Goal: Entertainment & Leisure: Consume media (video, audio)

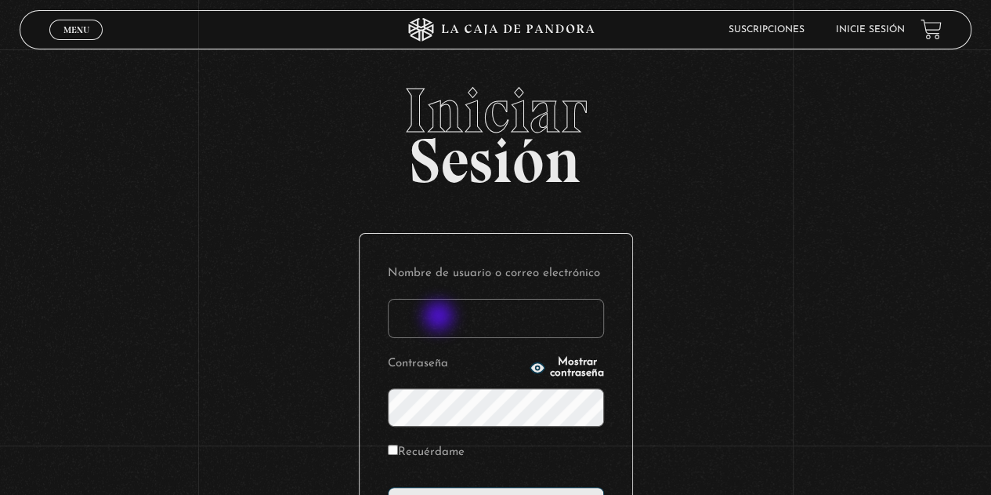
click at [440, 317] on input "Nombre de usuario o correo electrónico" at bounding box center [496, 318] width 216 height 39
click at [491, 308] on input "Nombre de usuario o correo electrónico" at bounding box center [496, 318] width 216 height 39
click at [585, 317] on input "Nombre de usuario o correo electrónico" at bounding box center [496, 318] width 216 height 39
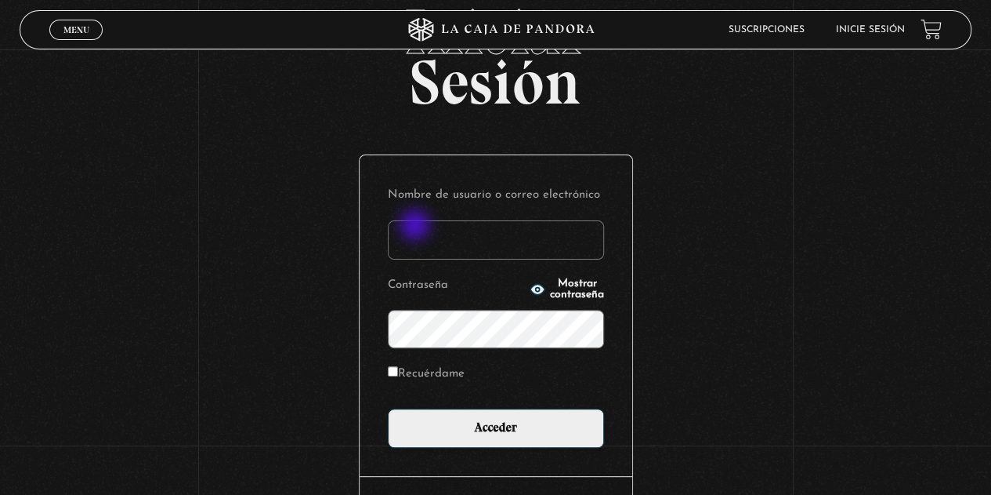
click at [422, 233] on input "Nombre de usuario o correo electrónico" at bounding box center [496, 239] width 216 height 39
type input "j"
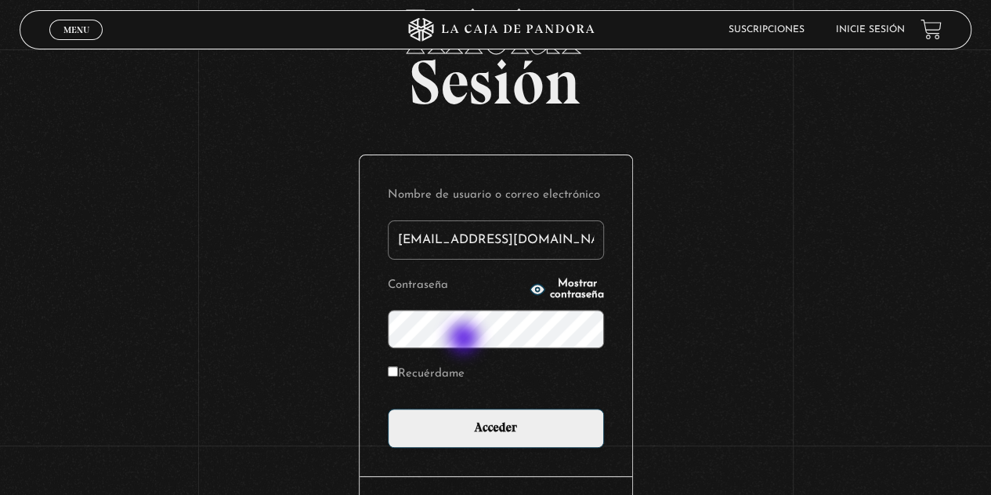
type input "[EMAIL_ADDRESS][DOMAIN_NAME]"
click at [404, 375] on label "Recuérdame" at bounding box center [426, 374] width 77 height 24
click at [398, 375] on input "Recuérdame" at bounding box center [393, 371] width 10 height 10
checkbox input "true"
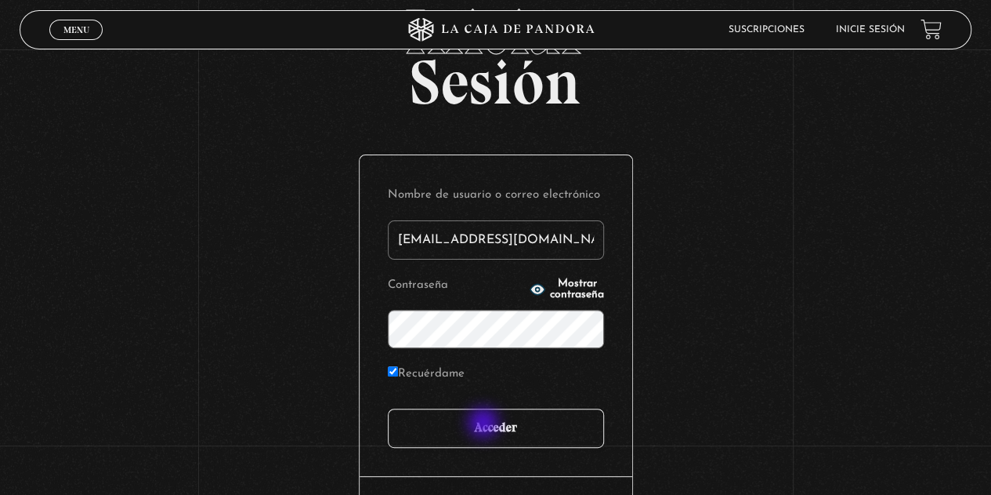
click at [486, 426] on input "Acceder" at bounding box center [496, 427] width 216 height 39
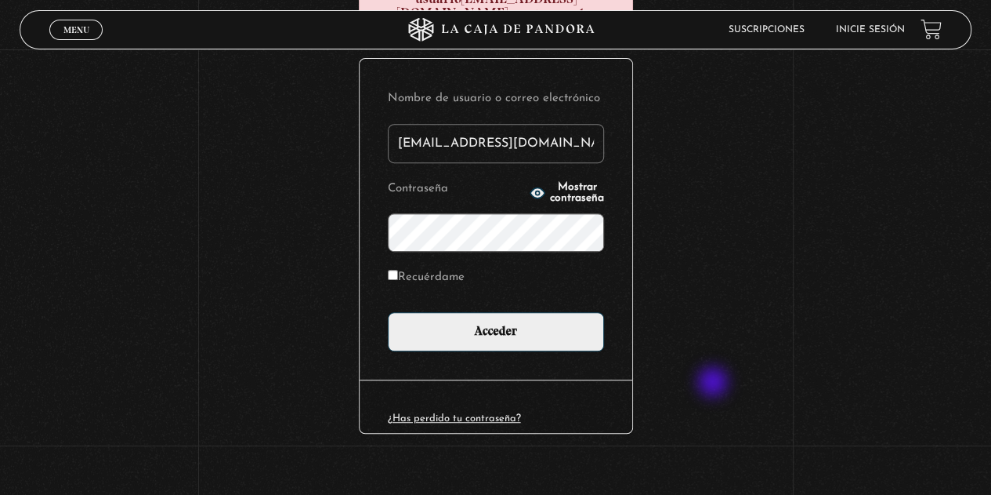
scroll to position [276, 0]
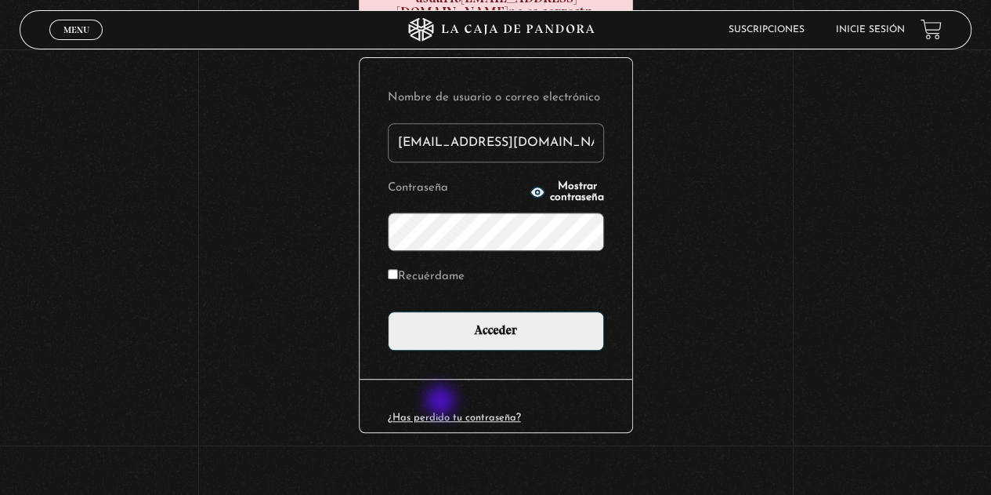
click at [442, 412] on link "¿Has perdido tu contraseña?" at bounding box center [454, 417] width 133 height 10
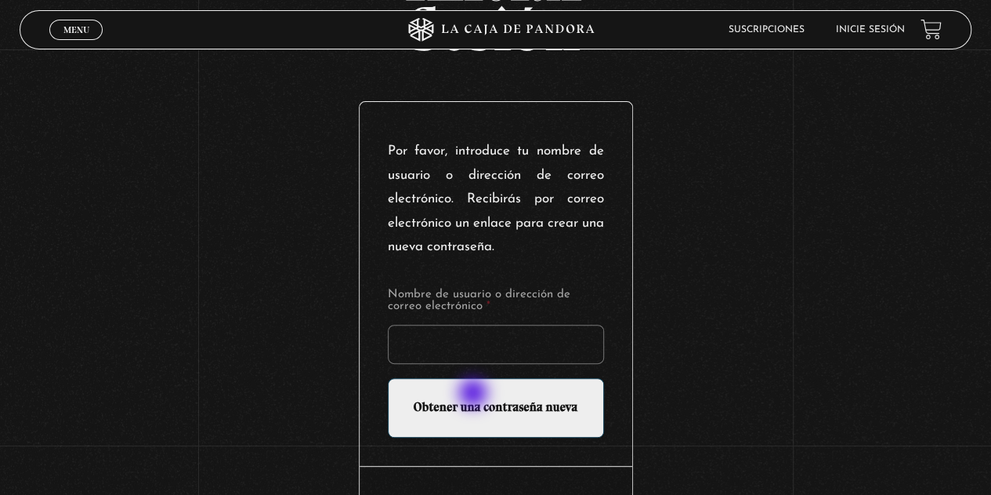
scroll to position [157, 0]
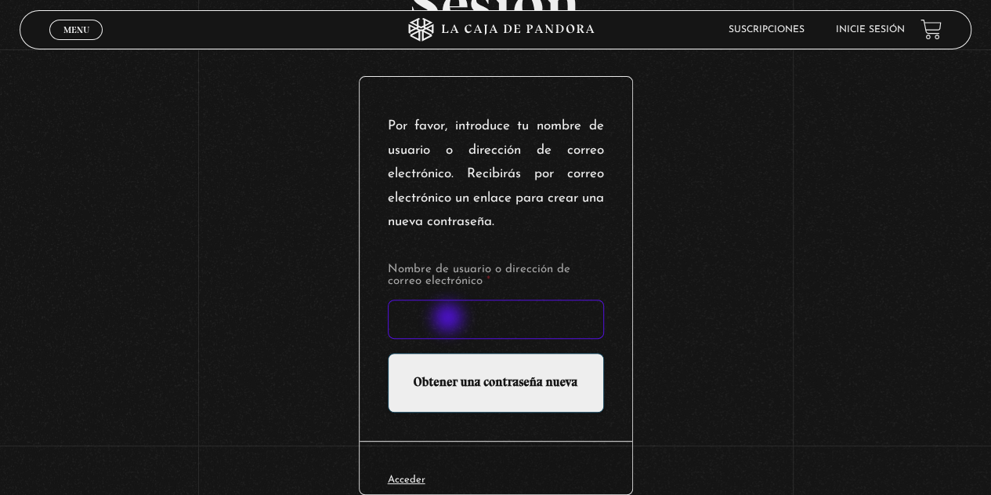
click at [450, 319] on input "Nombre de usuario o dirección de correo electrónico *" at bounding box center [496, 318] width 216 height 39
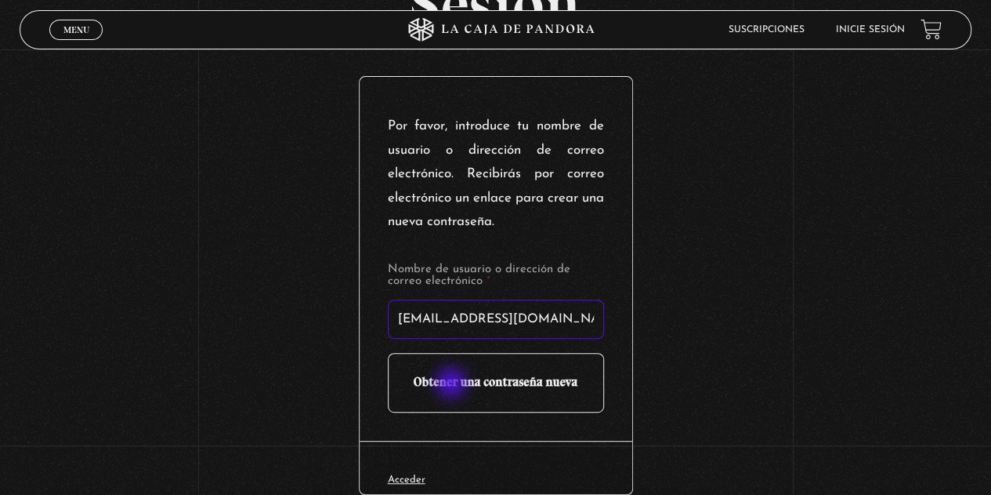
type input "[EMAIL_ADDRESS][DOMAIN_NAME]"
click at [455, 382] on input "Obtener una contraseña nueva" at bounding box center [496, 383] width 216 height 60
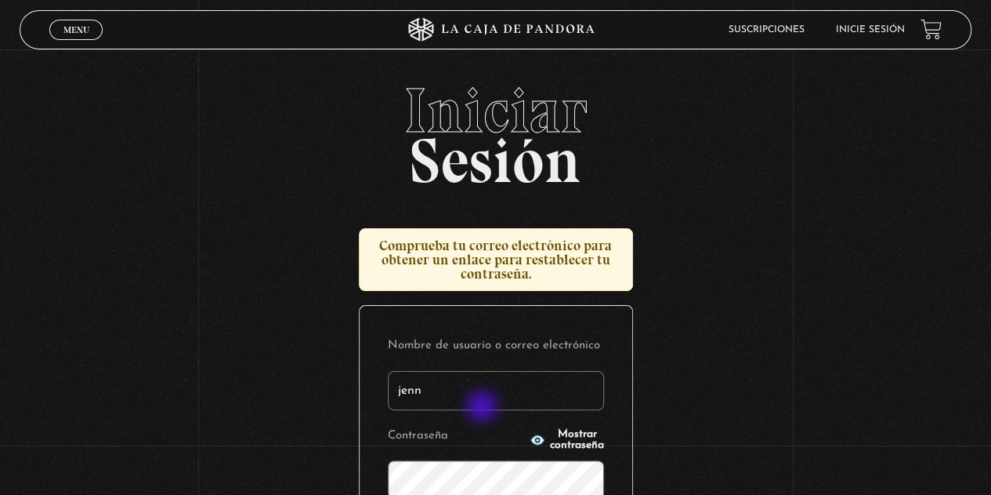
type input "[EMAIL_ADDRESS][DOMAIN_NAME]"
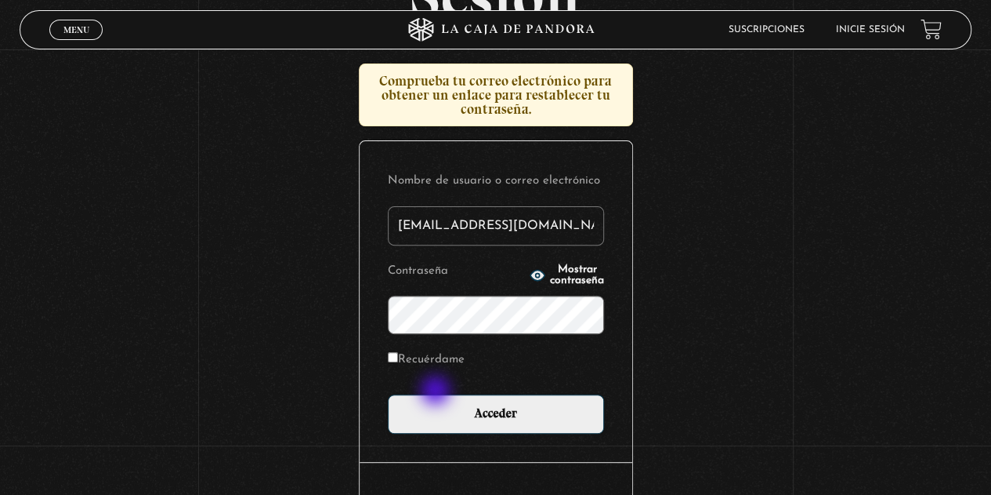
scroll to position [235, 0]
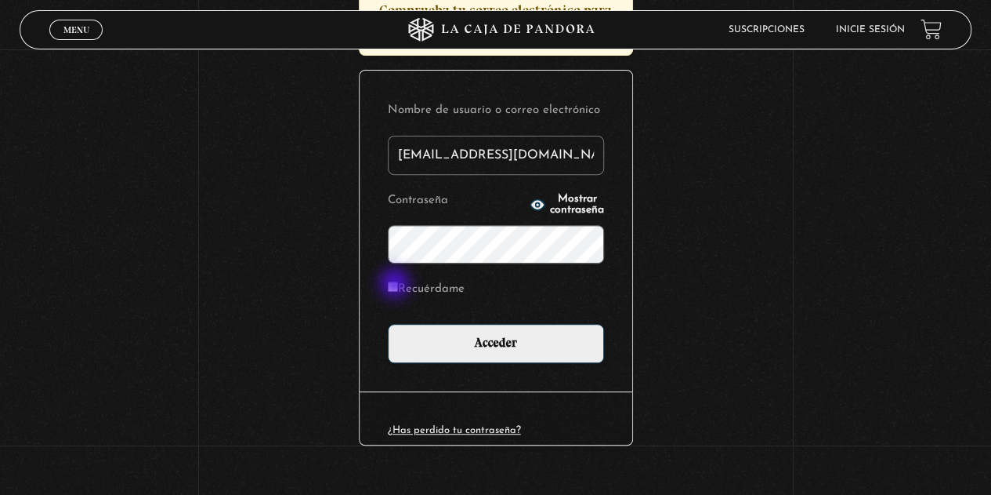
click at [397, 284] on input "Recuérdame" at bounding box center [393, 286] width 10 height 10
checkbox input "true"
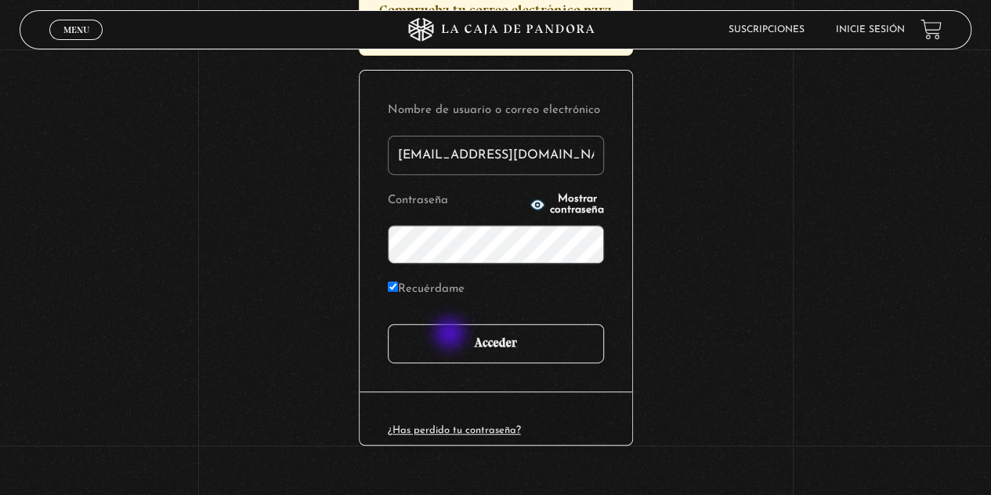
click at [452, 338] on input "Acceder" at bounding box center [496, 343] width 216 height 39
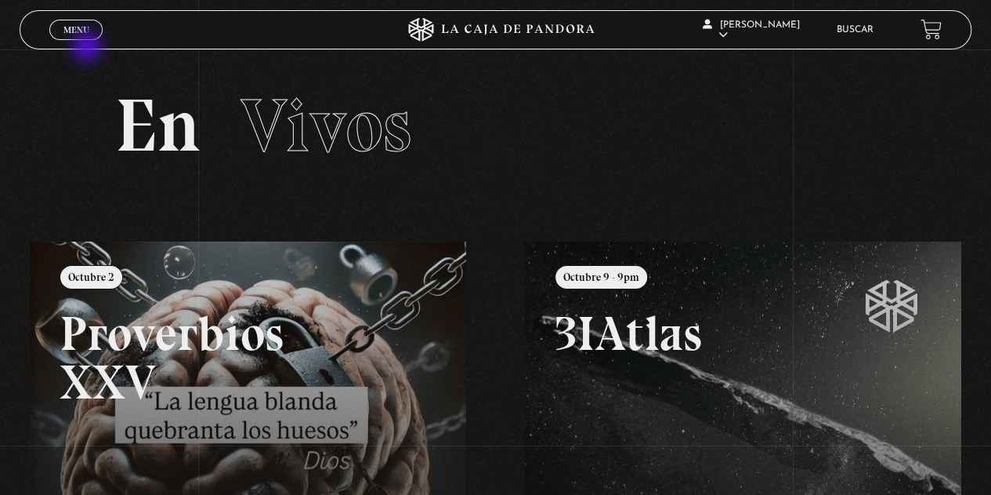
click at [80, 28] on span "Menu" at bounding box center [76, 29] width 26 height 9
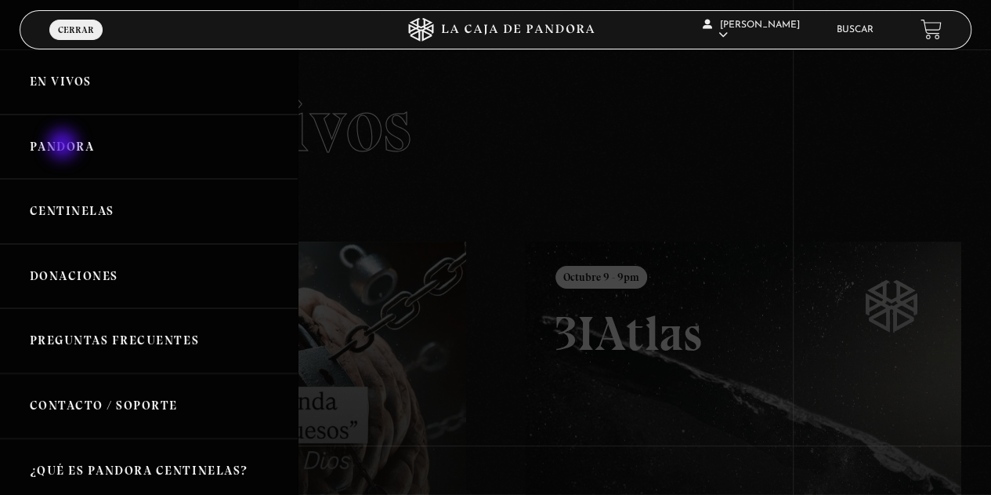
click at [64, 146] on link "Pandora" at bounding box center [149, 146] width 298 height 65
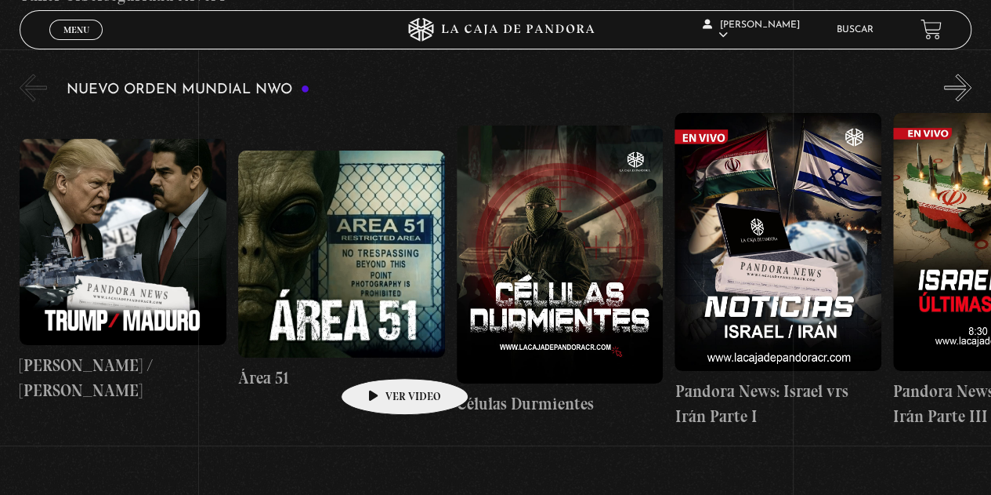
scroll to position [1019, 0]
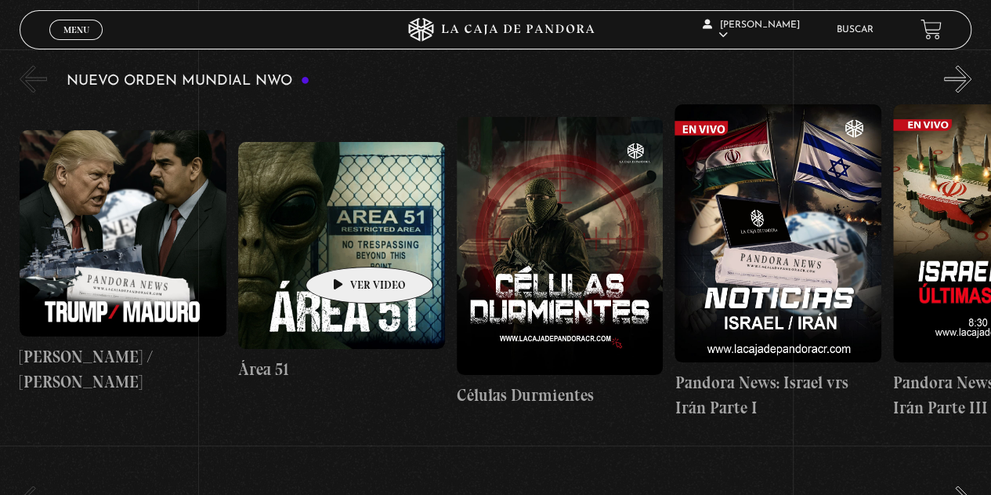
click at [345, 243] on figure at bounding box center [341, 245] width 207 height 207
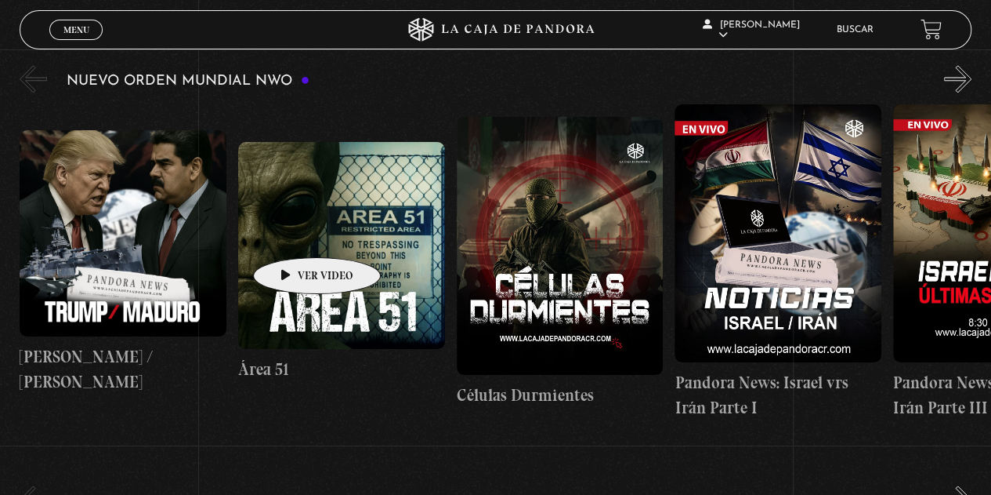
click at [292, 234] on figure at bounding box center [341, 245] width 207 height 207
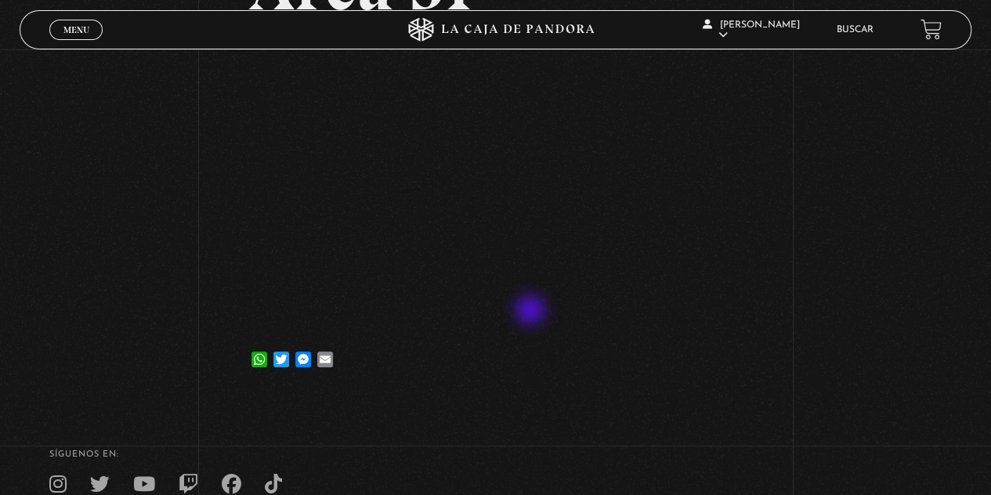
scroll to position [157, 0]
